Goal: Task Accomplishment & Management: Manage account settings

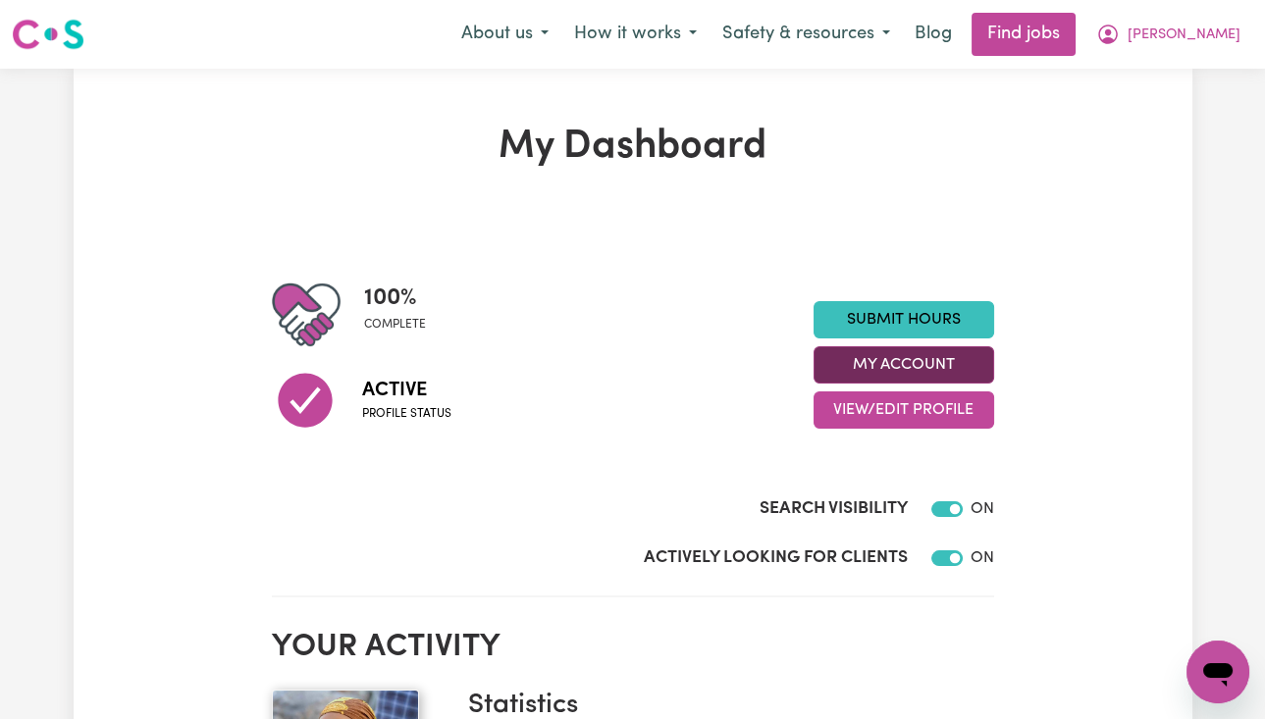
click at [880, 362] on button "My Account" at bounding box center [903, 364] width 181 height 37
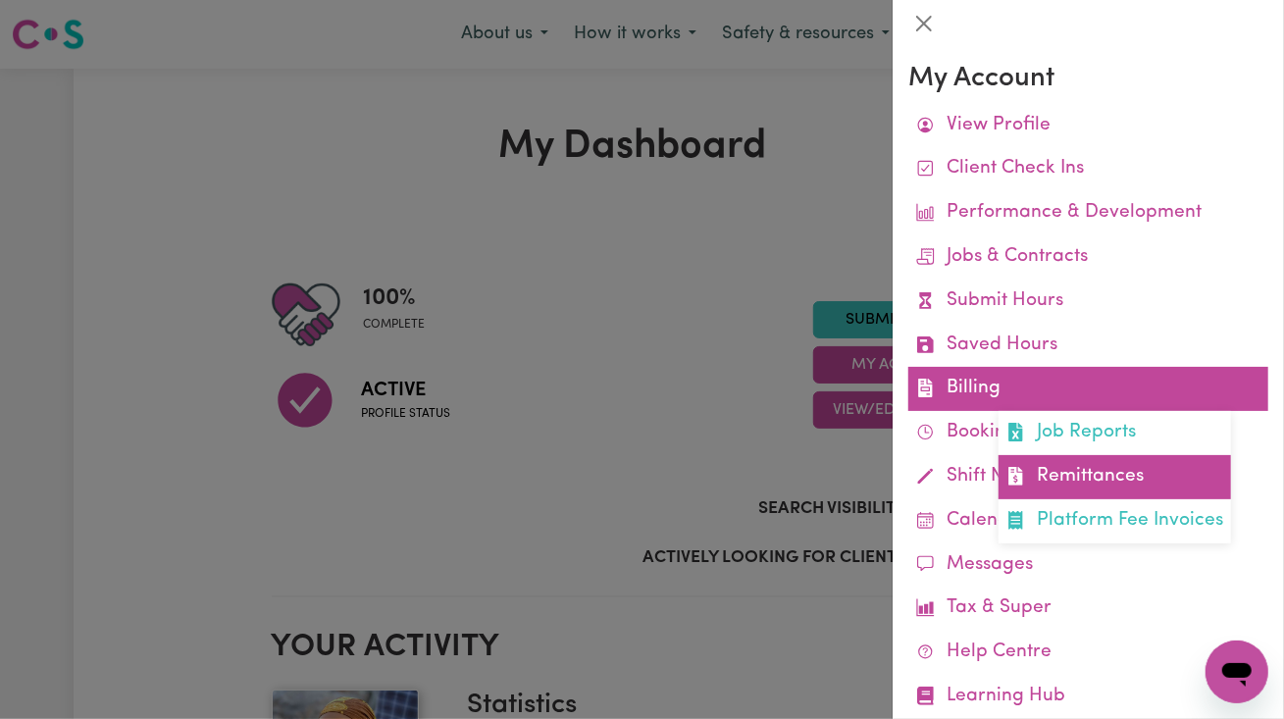
click at [1080, 488] on link "Remittances" at bounding box center [1115, 477] width 233 height 44
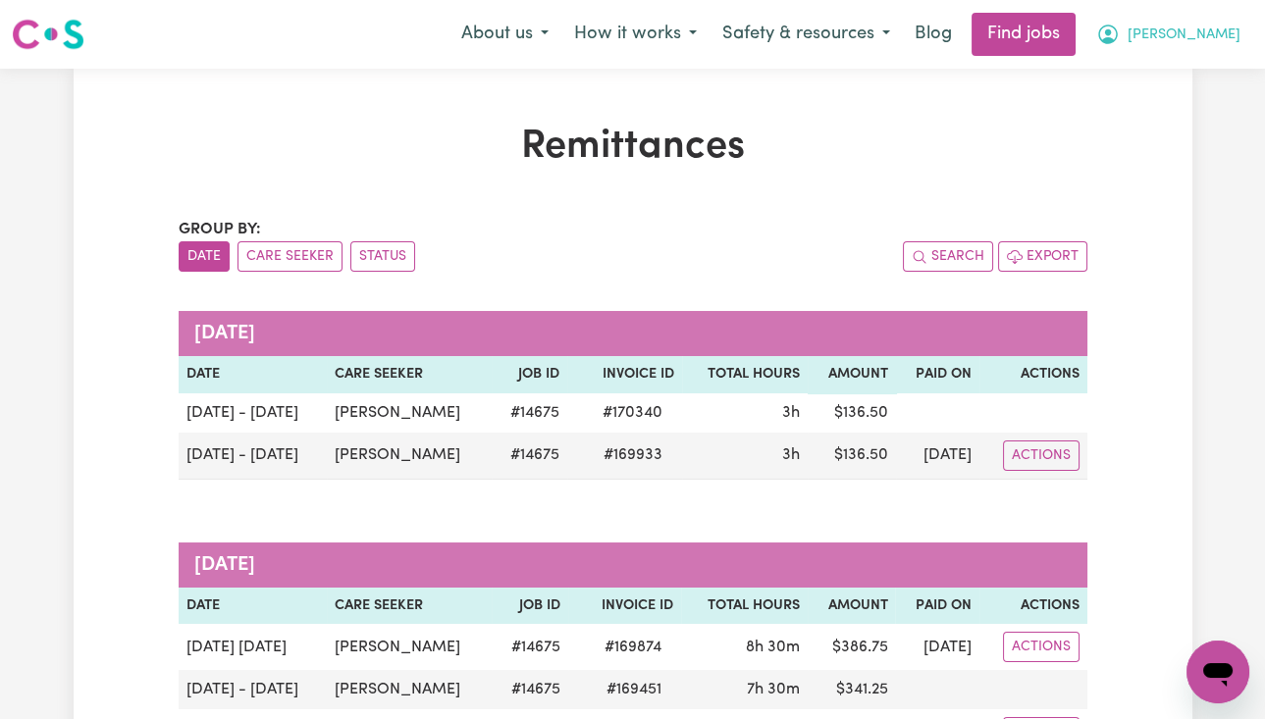
click at [1192, 33] on span "[PERSON_NAME]" at bounding box center [1183, 36] width 113 height 22
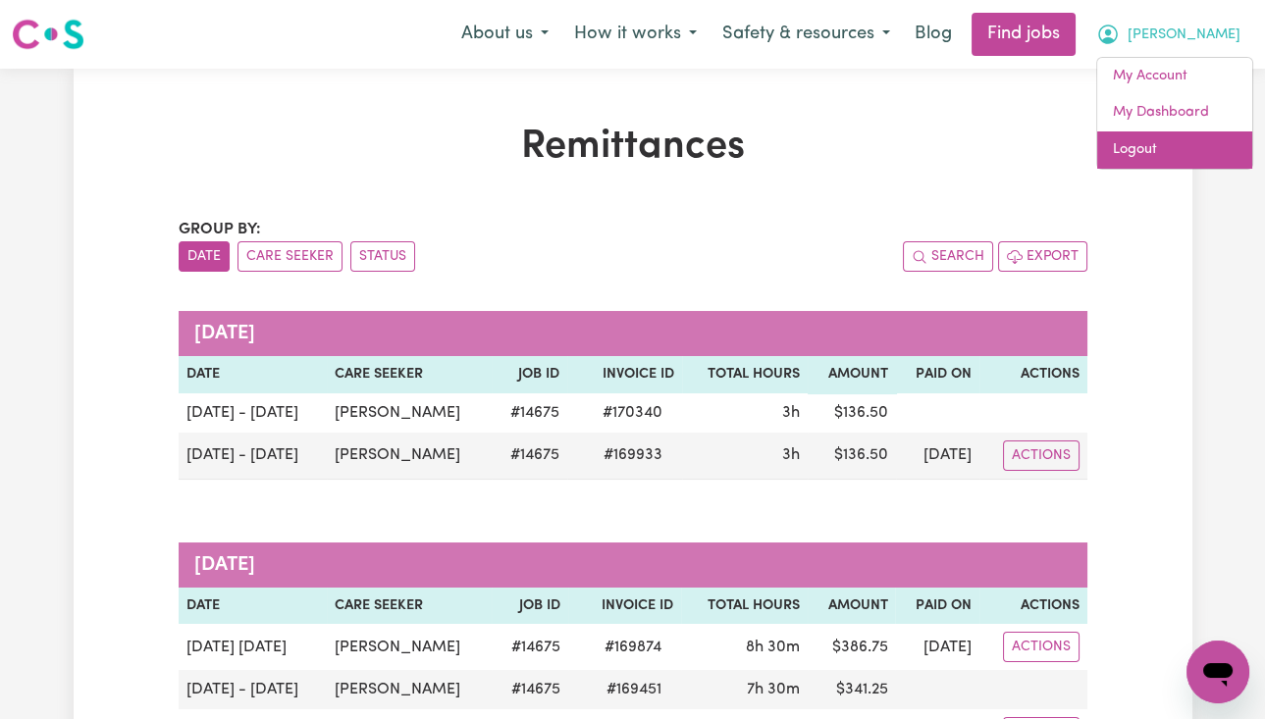
click at [1189, 137] on link "Logout" at bounding box center [1174, 149] width 155 height 37
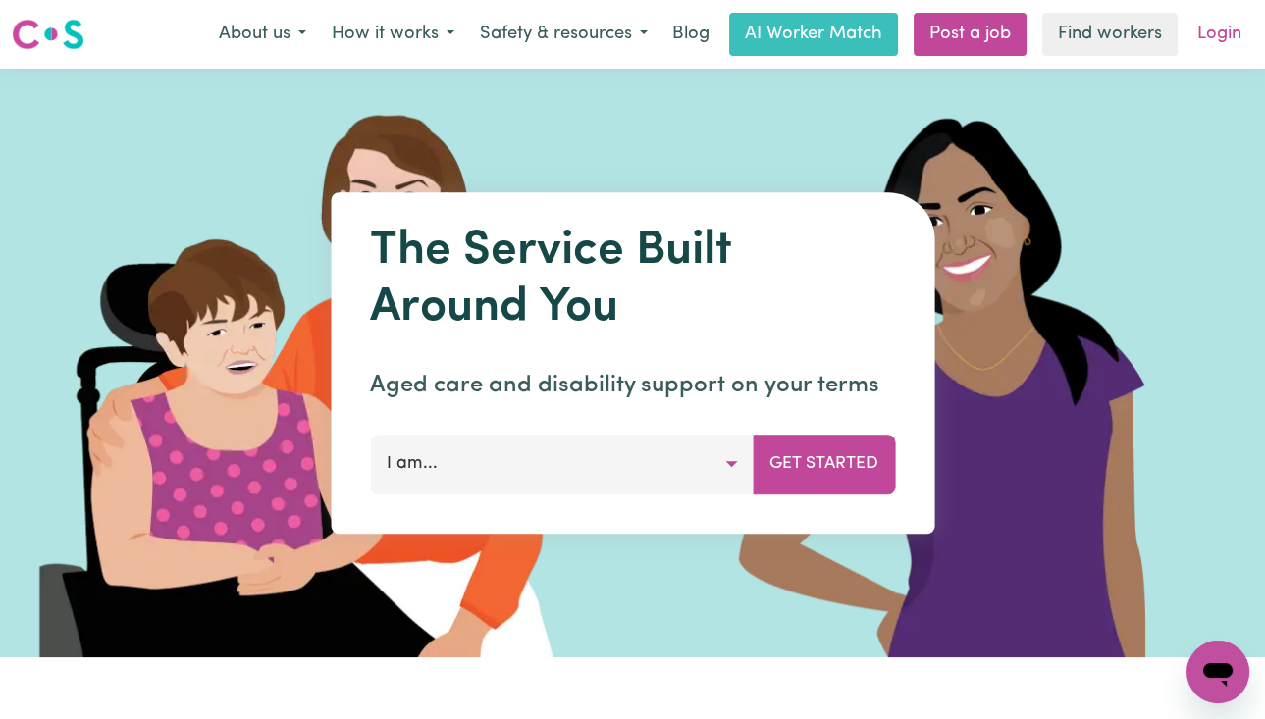
click at [1237, 28] on link "Login" at bounding box center [1219, 34] width 68 height 43
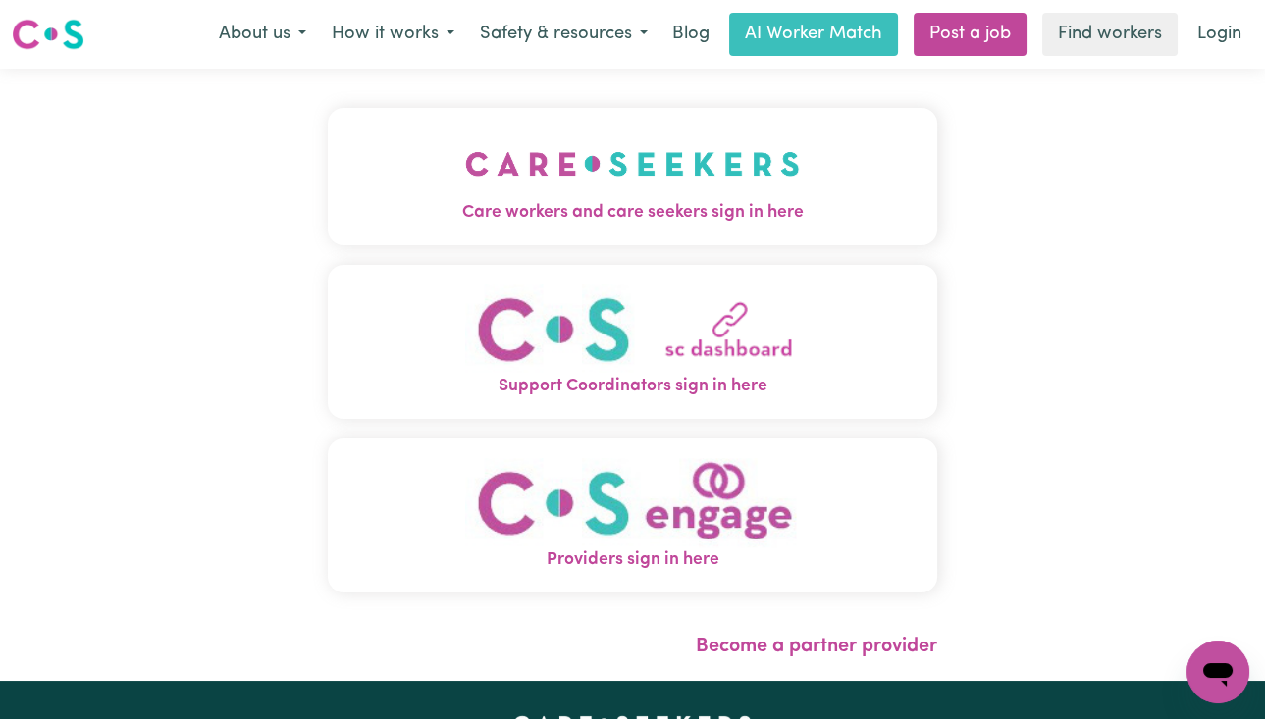
click at [801, 161] on button "Care workers and care seekers sign in here" at bounding box center [632, 176] width 609 height 137
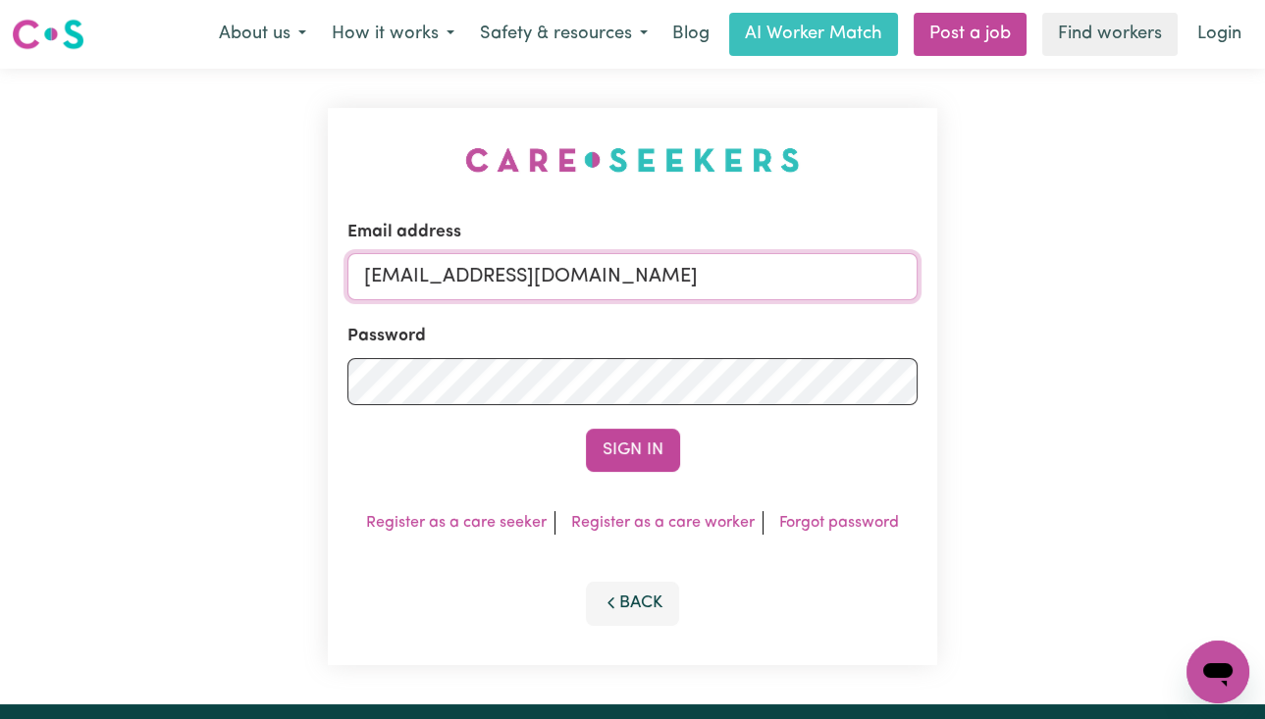
drag, startPoint x: 469, startPoint y: 276, endPoint x: 1203, endPoint y: 382, distance: 741.5
click at [1203, 382] on div "Email address [EMAIL_ADDRESS][DOMAIN_NAME] Password Sign In Register as a care …" at bounding box center [632, 387] width 1265 height 636
paste input "[EMAIL_ADDRESS][DOMAIN_NAME]"
type input "superuser~[EMAIL_ADDRESS][DOMAIN_NAME]"
click at [586, 429] on button "Sign In" at bounding box center [633, 450] width 94 height 43
